Goal: Information Seeking & Learning: Learn about a topic

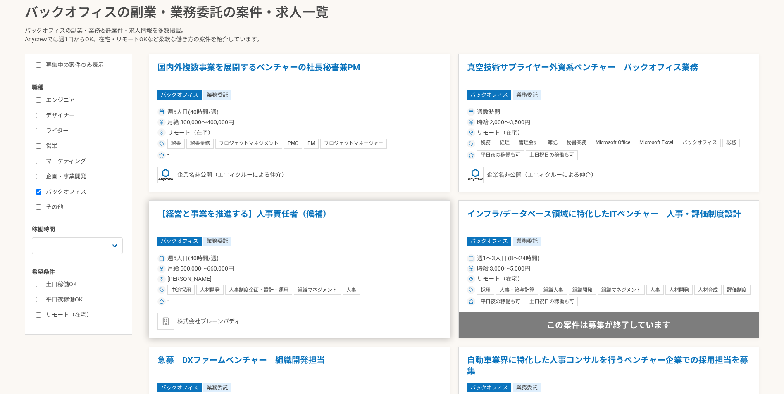
scroll to position [207, 0]
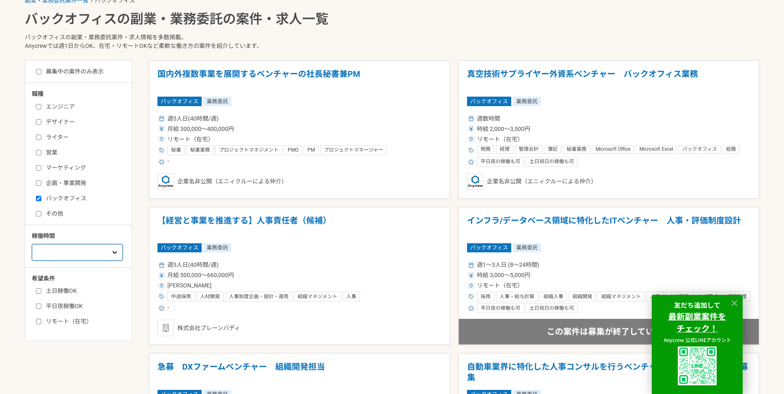
click at [83, 253] on select "週1人日（8時間）以下 週2人日（16時間）以下 週3人日（24時間）以下 週4人日（32時間）以下 週5人日（40時間）以下" at bounding box center [77, 252] width 91 height 17
click at [32, 244] on select "週1人日（8時間）以下 週2人日（16時間）以下 週3人日（24時間）以下 週4人日（32時間）以下 週5人日（40時間）以下" at bounding box center [77, 252] width 91 height 17
click at [84, 263] on div "職種 エンジニア デザイナー ライター 営業 マーケティング 企画・事業開発 バックオフィス その他 稼働時間 週1人日（8時間）以下 週2人日（16時間）以…" at bounding box center [78, 208] width 107 height 237
drag, startPoint x: 87, startPoint y: 253, endPoint x: 88, endPoint y: 261, distance: 8.4
click at [87, 253] on select "週1人日（8時間）以下 週2人日（16時間）以下 週3人日（24時間）以下 週4人日（32時間）以下 週5人日（40時間）以下" at bounding box center [77, 252] width 91 height 17
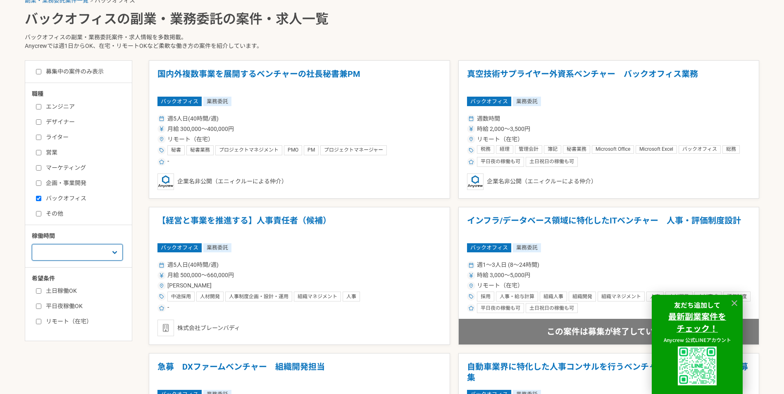
select select "1"
click at [32, 244] on select "週1人日（8時間）以下 週2人日（16時間）以下 週3人日（24時間）以下 週4人日（32時間）以下 週5人日（40時間）以下" at bounding box center [77, 252] width 91 height 17
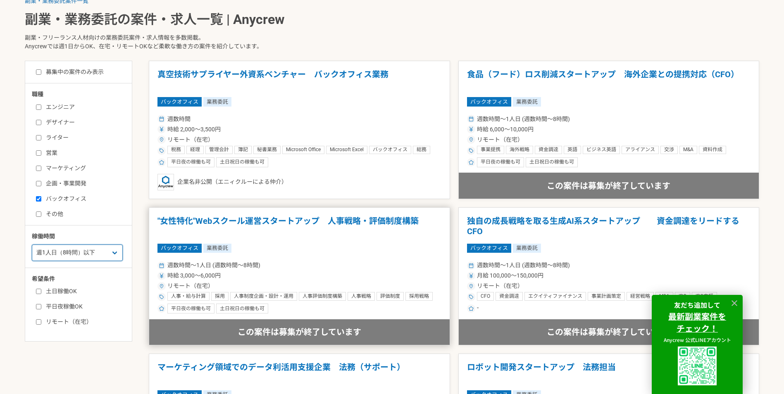
scroll to position [207, 0]
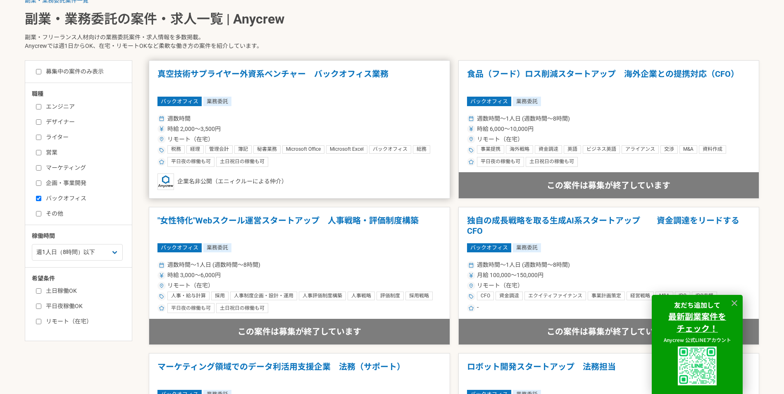
click at [292, 116] on div "週数時間" at bounding box center [300, 119] width 284 height 9
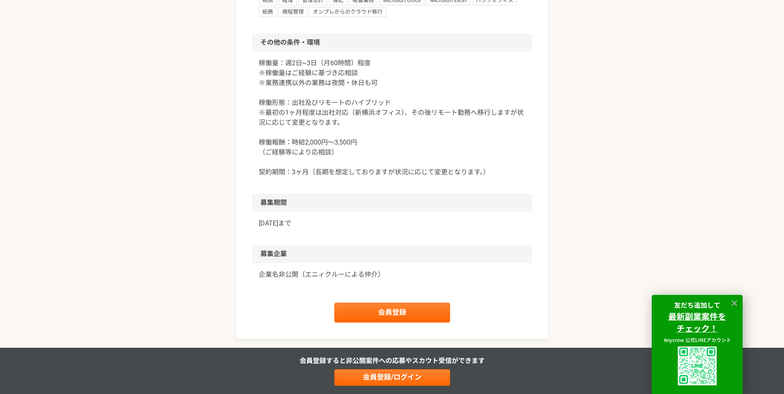
scroll to position [827, 0]
